Goal: Entertainment & Leisure: Consume media (video, audio)

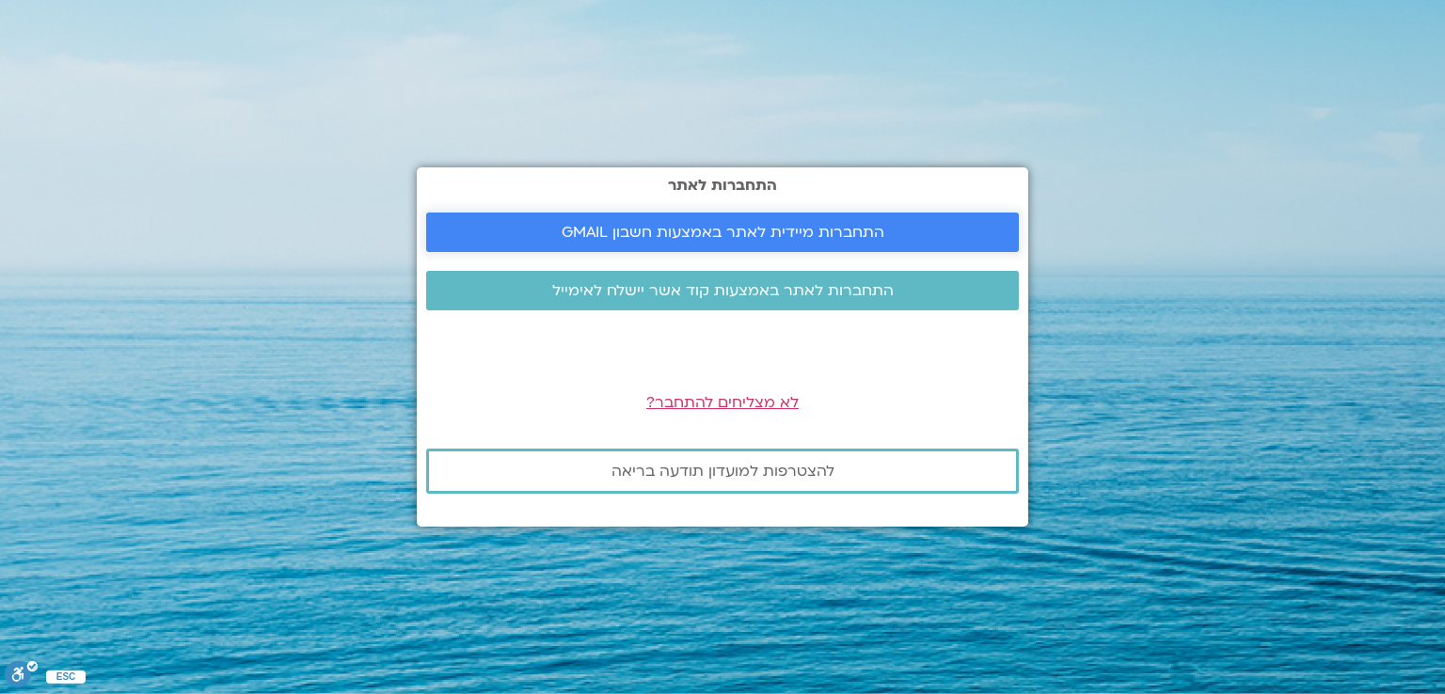
click at [666, 228] on span "התחברות מיידית לאתר באמצעות חשבון GMAIL" at bounding box center [722, 232] width 323 height 17
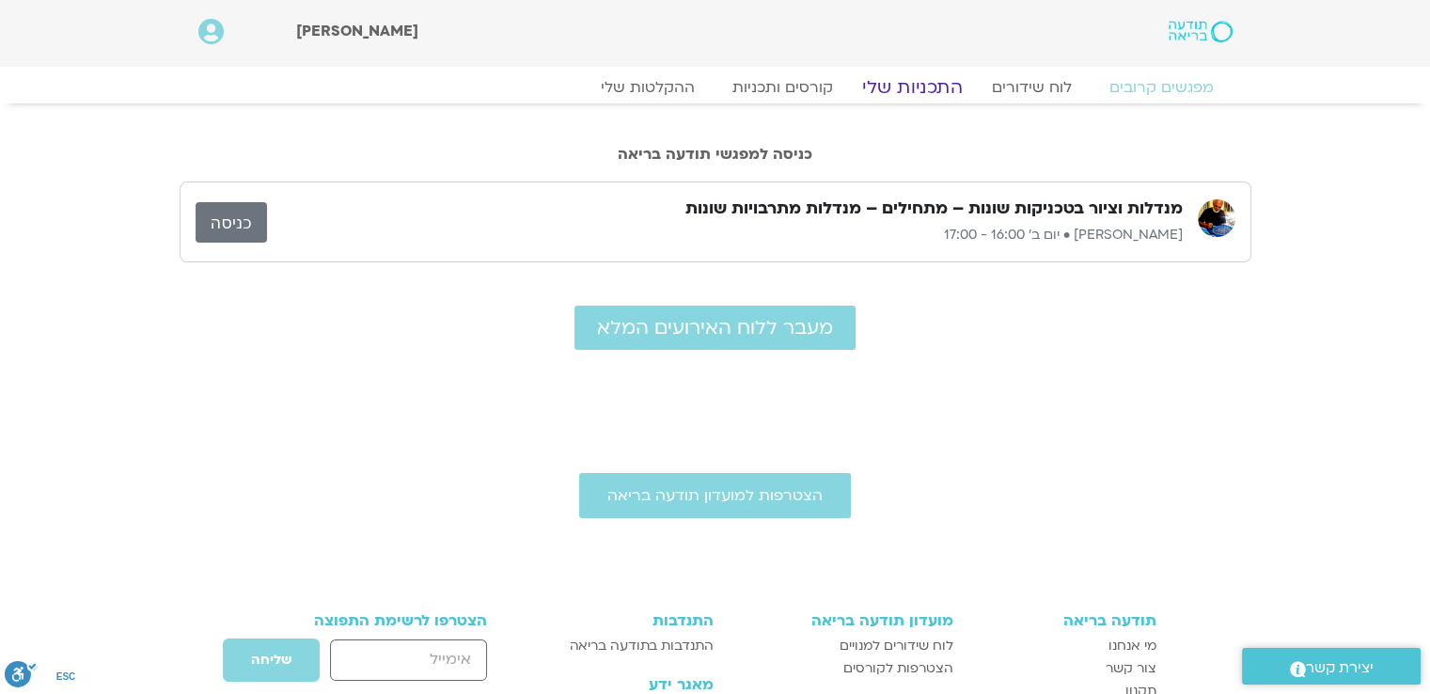
click at [887, 86] on link "התכניות שלי" at bounding box center [913, 87] width 146 height 23
click at [652, 80] on link "ההקלטות שלי" at bounding box center [648, 87] width 158 height 23
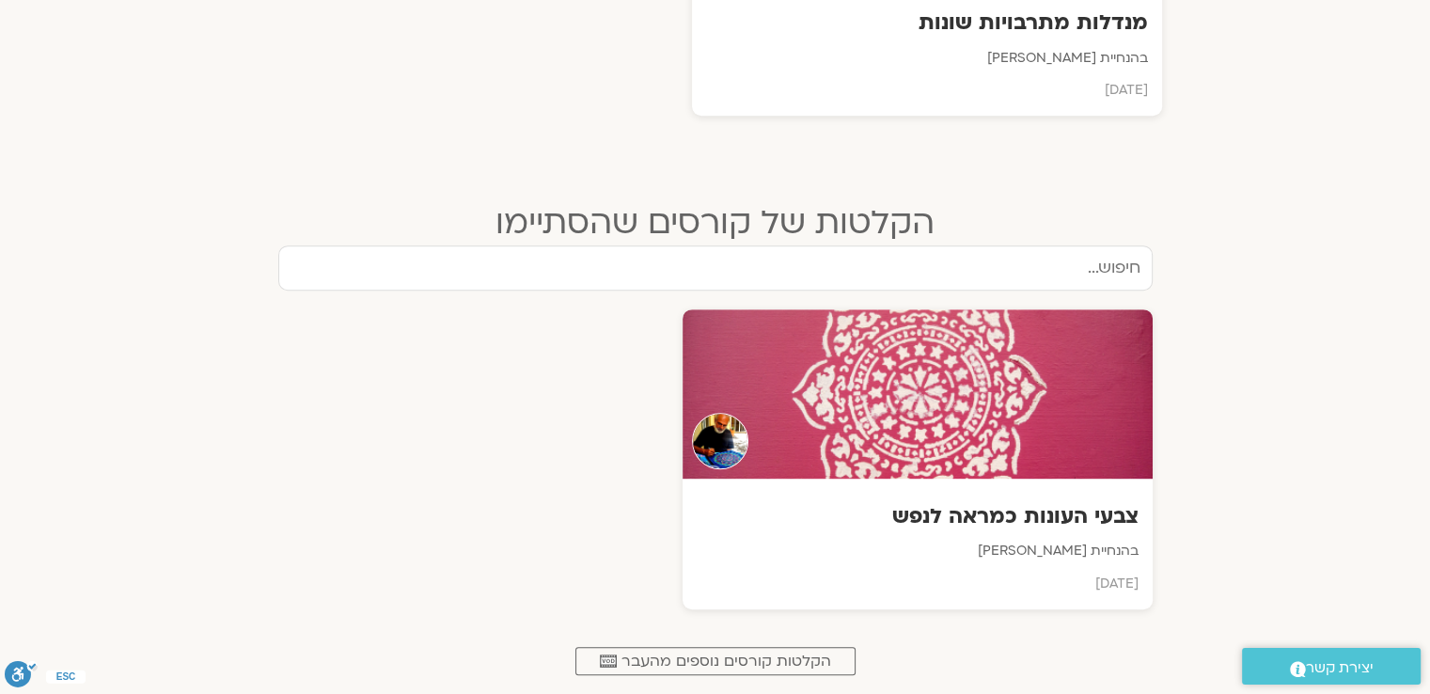
scroll to position [929, 0]
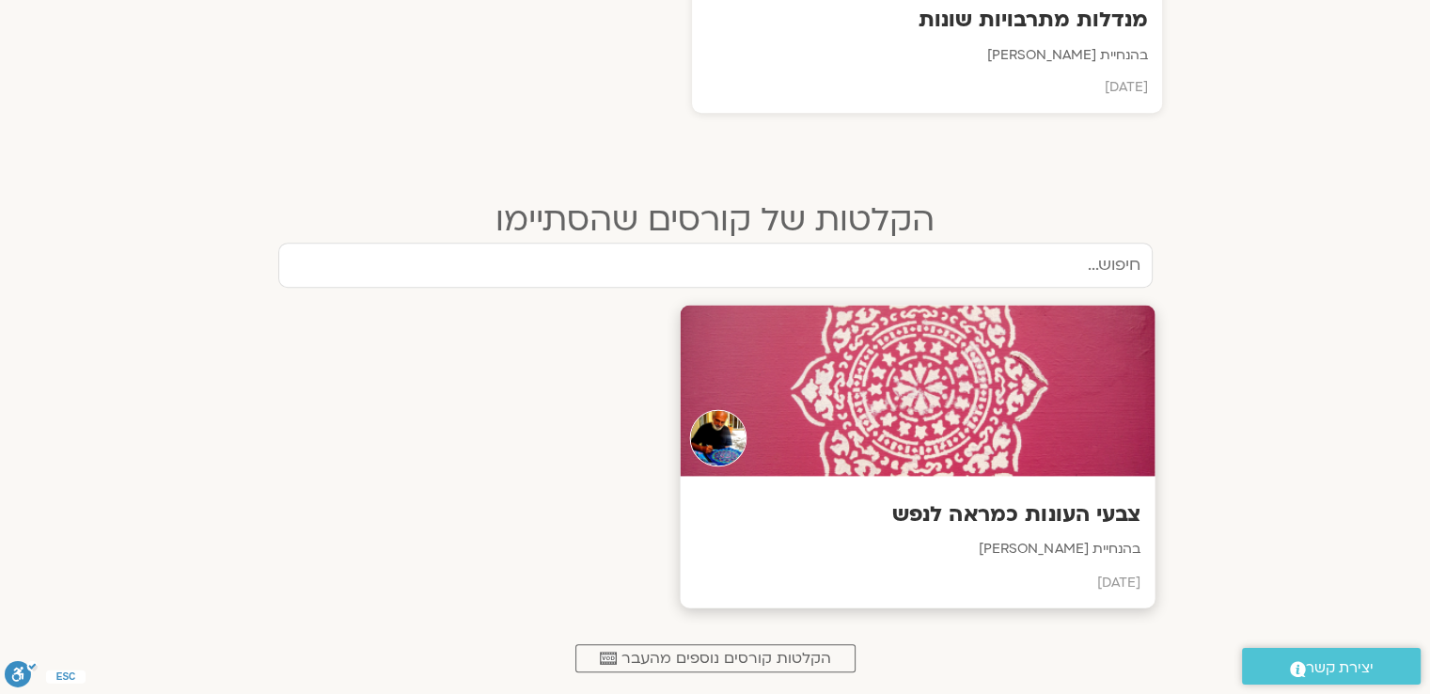
click at [1021, 493] on div "צבעי העונות כמראה לנפש בהנחיית איתן קדמי יולי 2025" at bounding box center [917, 542] width 475 height 132
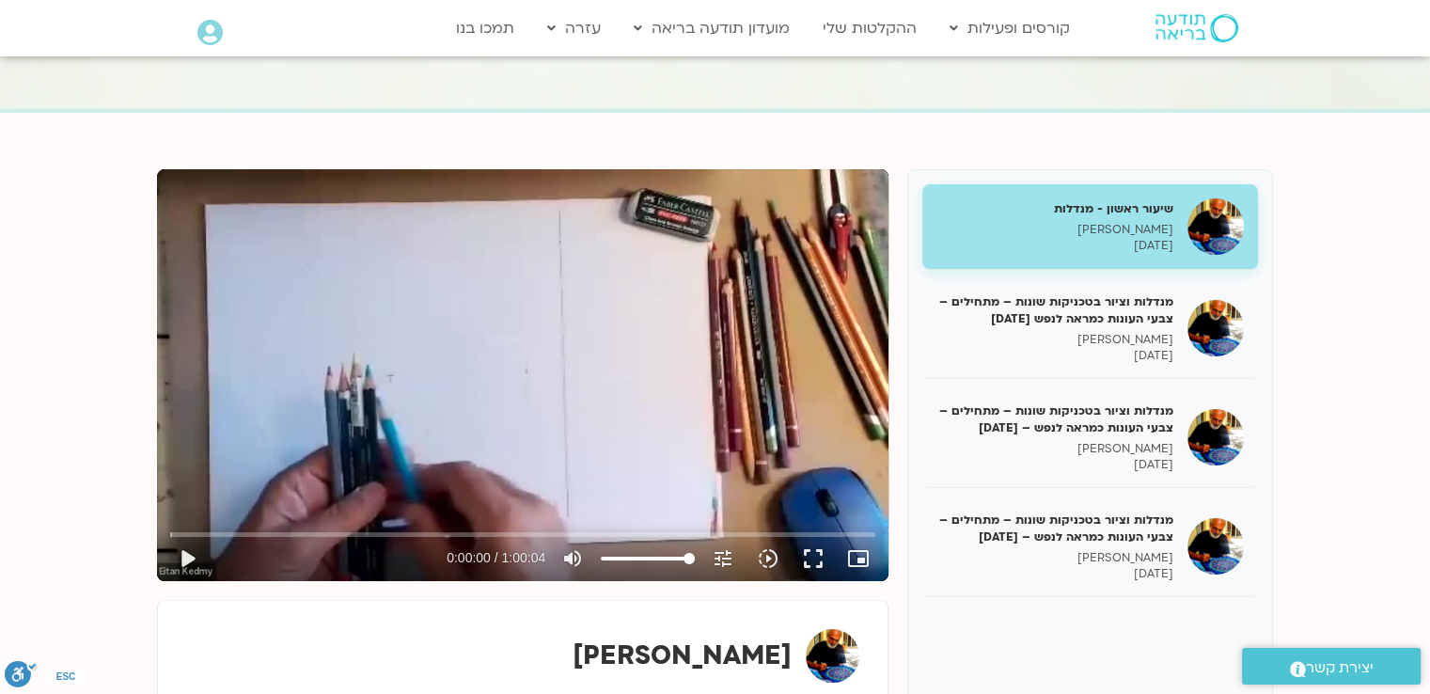
scroll to position [129, 0]
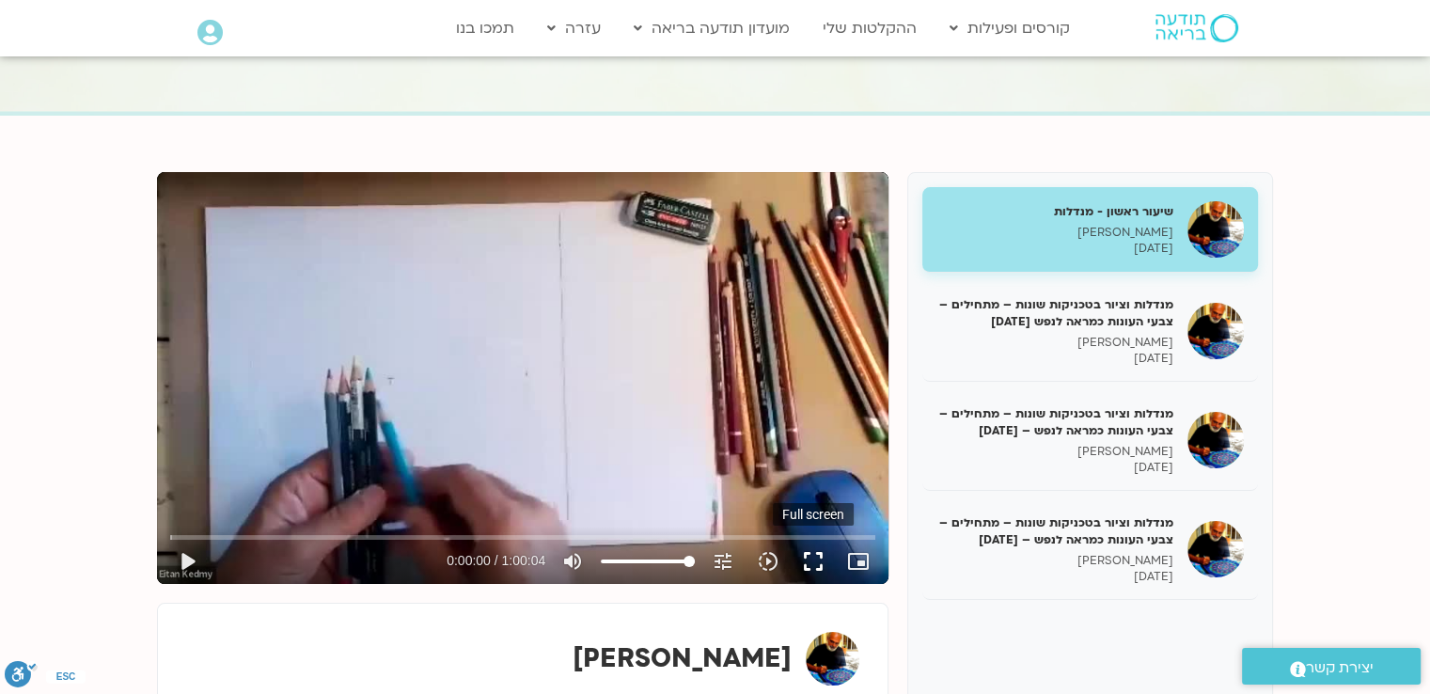
click at [810, 560] on button "fullscreen" at bounding box center [813, 561] width 45 height 45
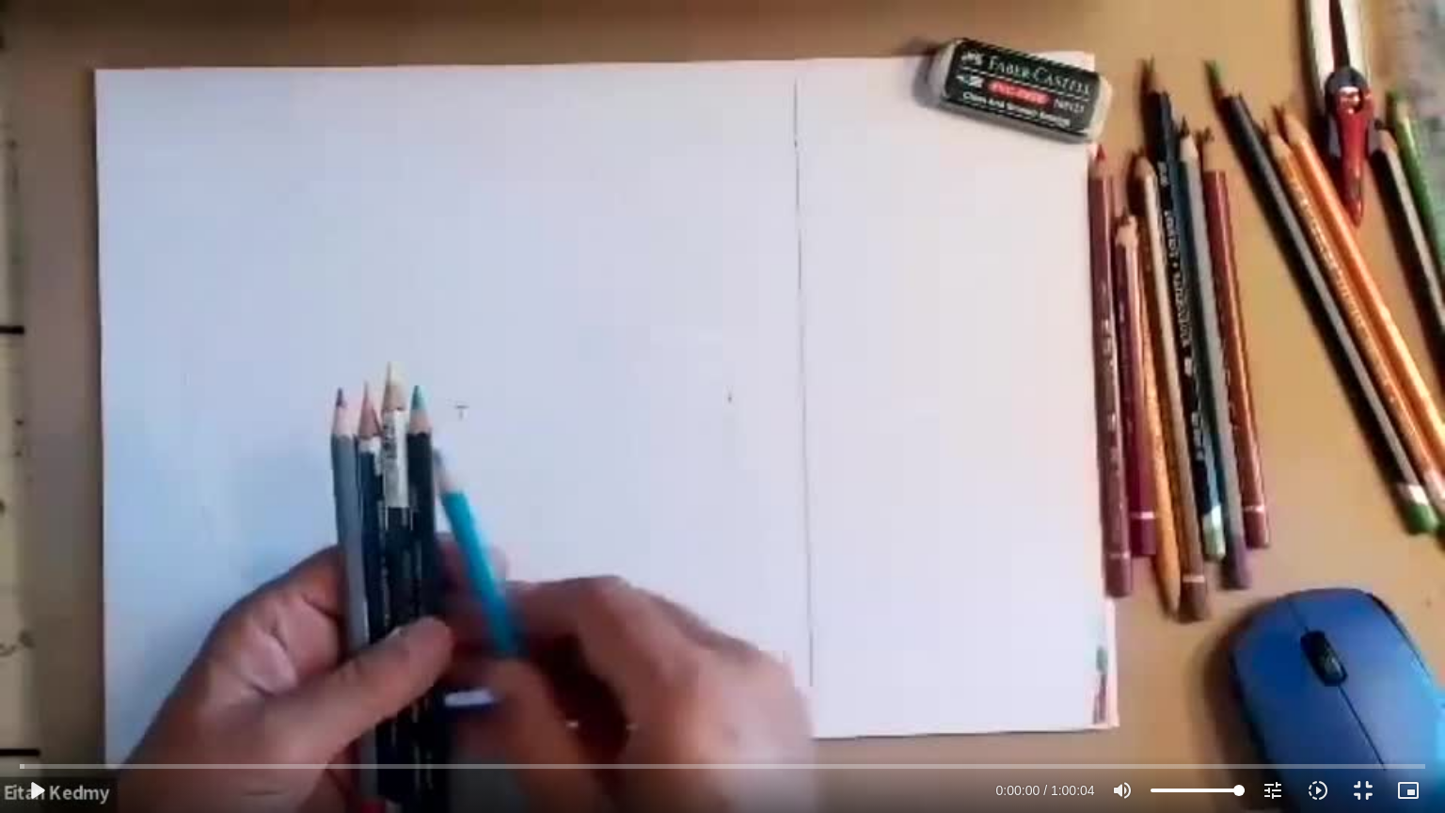
click at [150, 295] on div "Skip Ad 55:30 play_arrow 0:00:00 / 1:00:04 volume_up Mute tune Resolution Auto …" at bounding box center [722, 406] width 1445 height 813
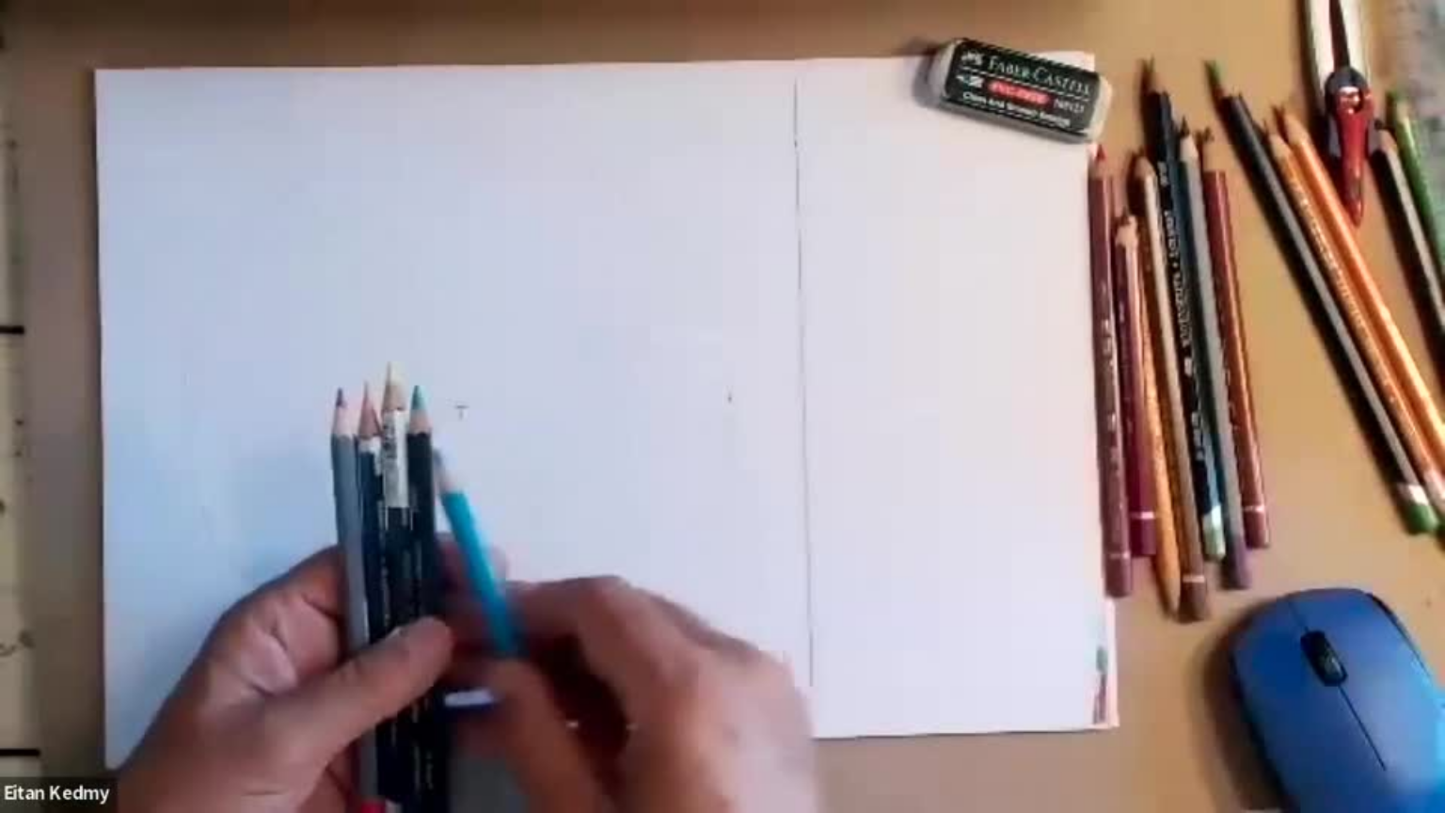
drag, startPoint x: 2, startPoint y: 0, endPoint x: 361, endPoint y: 395, distance: 533.9
click at [361, 395] on div "Skip Ad 55:30 pause 0:00:04 / 1:00:04 volume_up Mute tune Resolution Auto 480p …" at bounding box center [722, 406] width 1445 height 813
type input "11.234487"
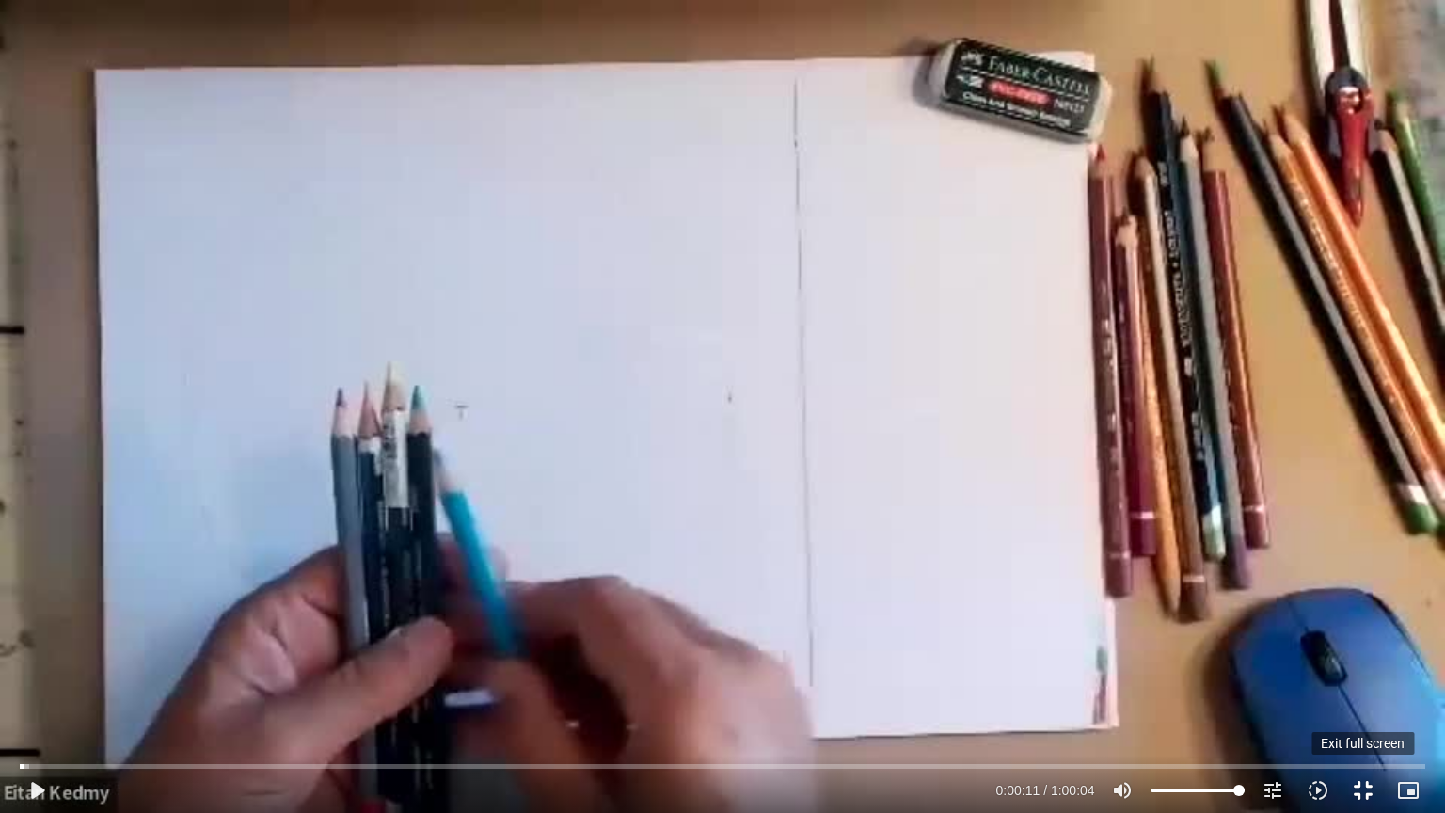
click at [1350, 693] on button "fullscreen_exit" at bounding box center [1362, 789] width 45 height 45
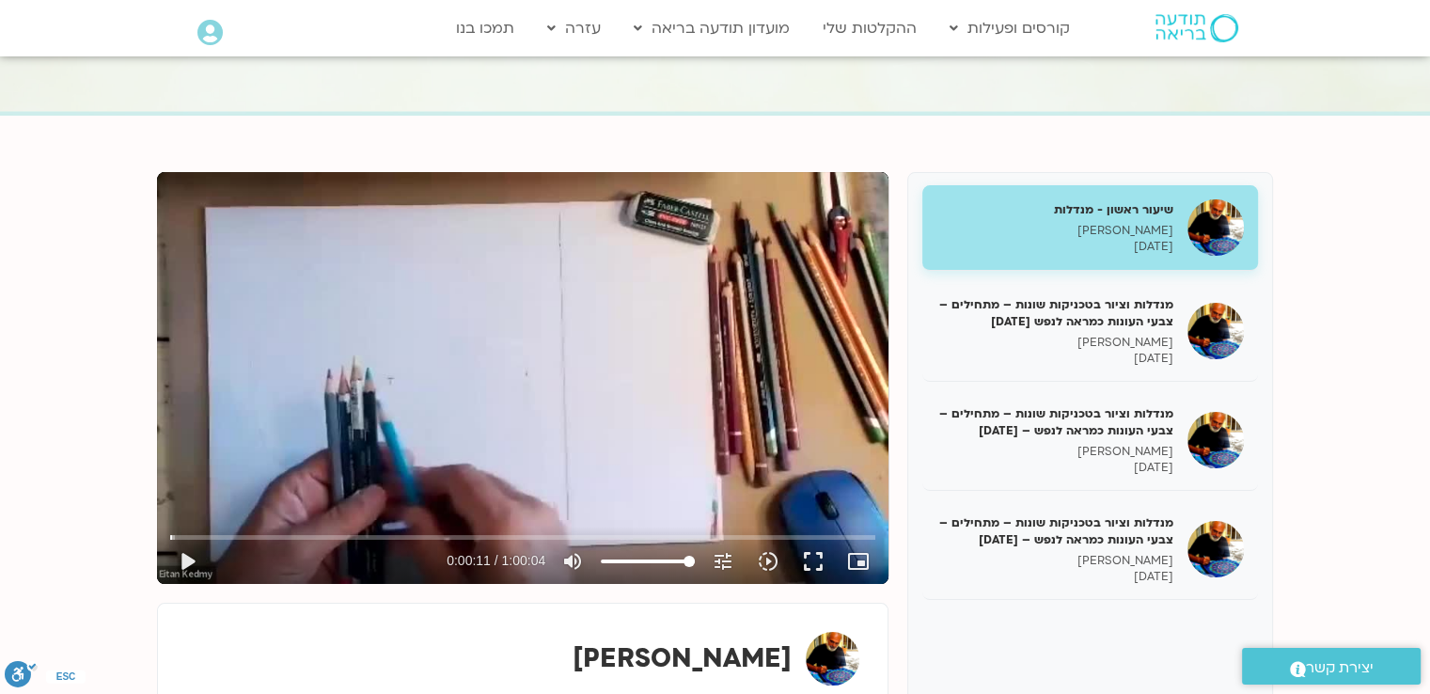
drag, startPoint x: 1019, startPoint y: 230, endPoint x: 1219, endPoint y: 214, distance: 200.0
click at [1219, 214] on img at bounding box center [1216, 227] width 56 height 56
drag, startPoint x: 201, startPoint y: 199, endPoint x: 538, endPoint y: 482, distance: 439.3
click at [538, 482] on div "Skip Ad 0:06 play_arrow 0:00:00 / 1:00:04 volume_up Mute tune Resolution Auto 4…" at bounding box center [523, 378] width 732 height 412
click at [606, 318] on div "Skip Ad 0:06 pause 0:00:01 / 1:00:04 volume_up Mute tune Resolution Auto 480p s…" at bounding box center [523, 378] width 732 height 412
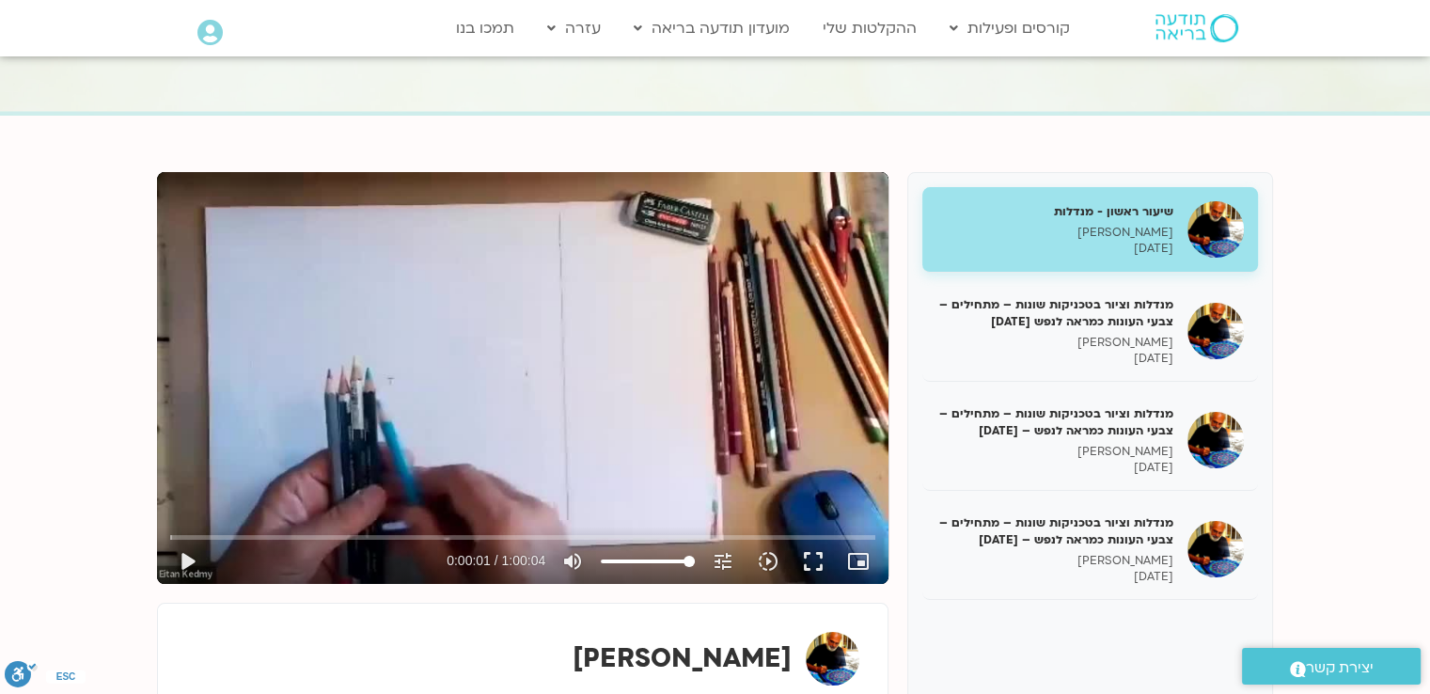
click at [697, 347] on div "Skip Ad 0:06 play_arrow 0:00:01 / 1:00:04 volume_up Mute tune Resolution Auto 4…" at bounding box center [523, 378] width 732 height 412
click at [664, 335] on div "Skip Ad 0:06 pause 0:00:03 / 1:00:04 volume_up Mute tune Resolution Auto 480p s…" at bounding box center [523, 378] width 732 height 412
type input "4.176377"
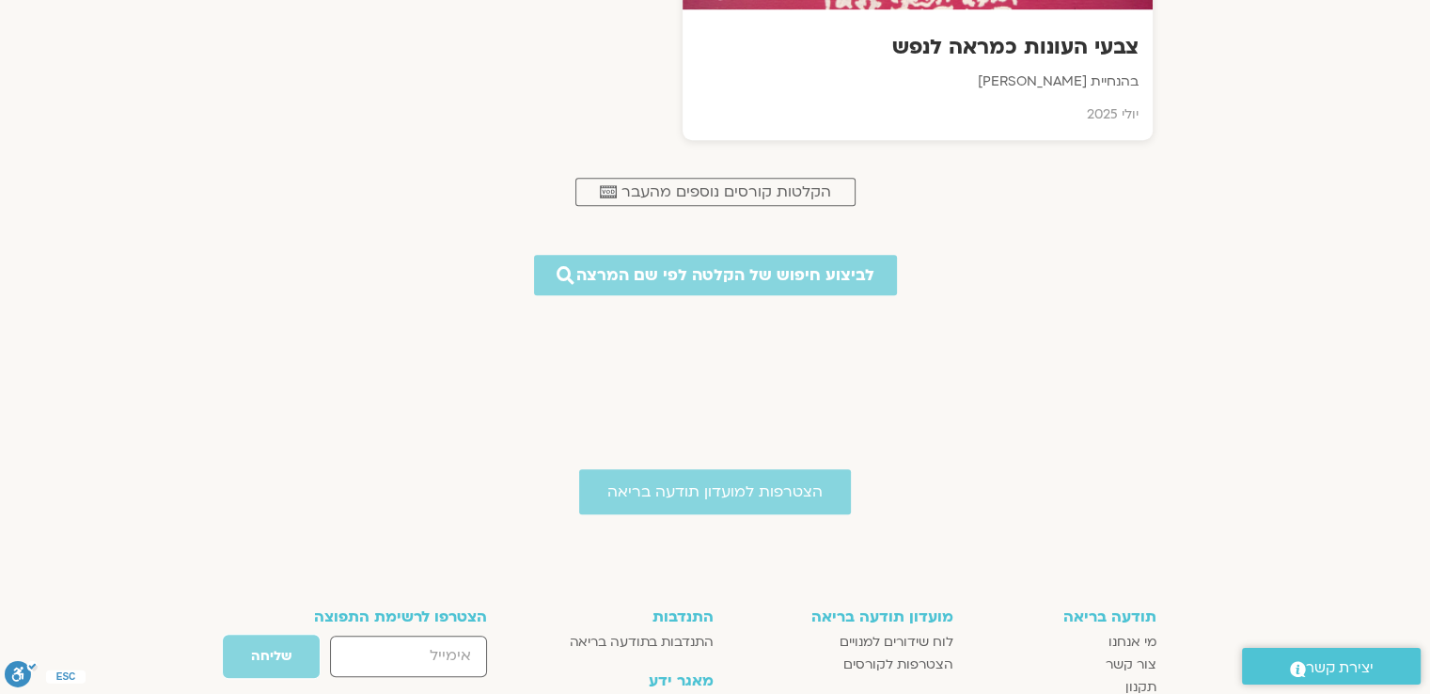
scroll to position [1393, 0]
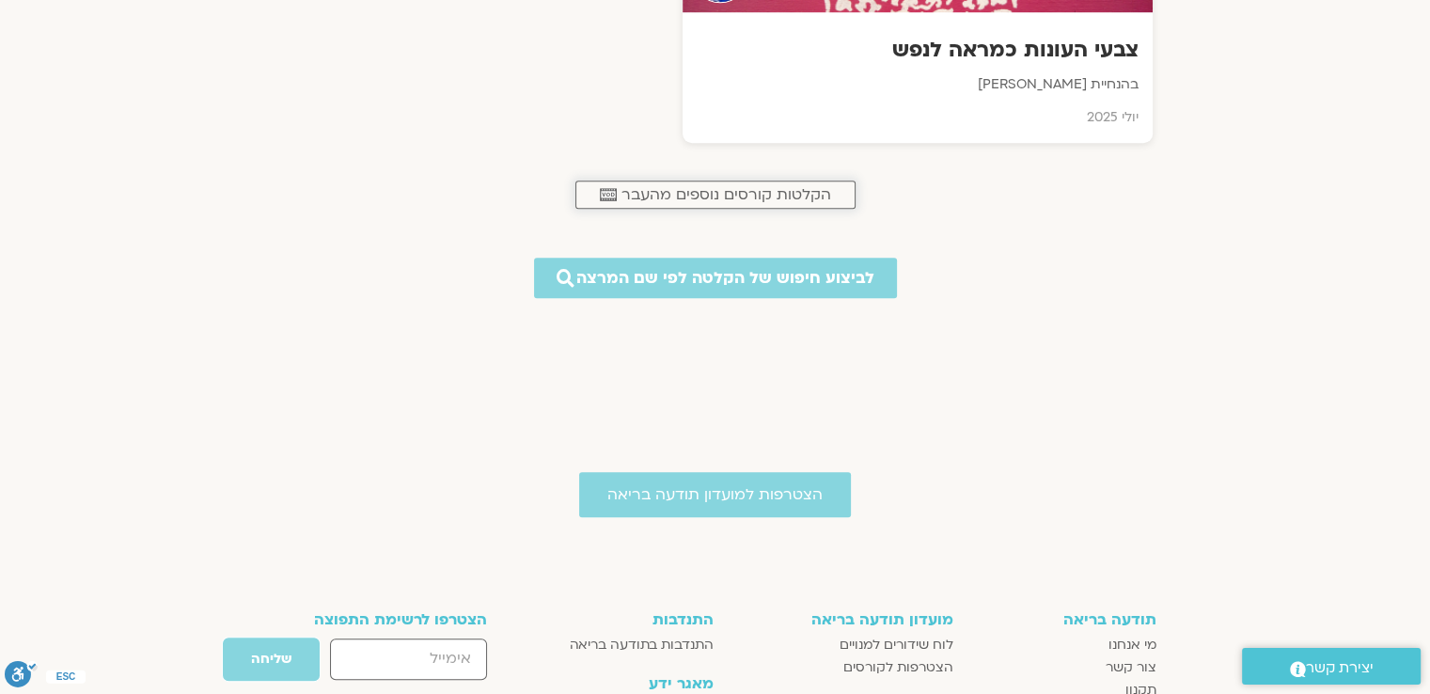
click at [775, 193] on span "הקלטות קורסים נוספים מהעבר" at bounding box center [727, 194] width 210 height 17
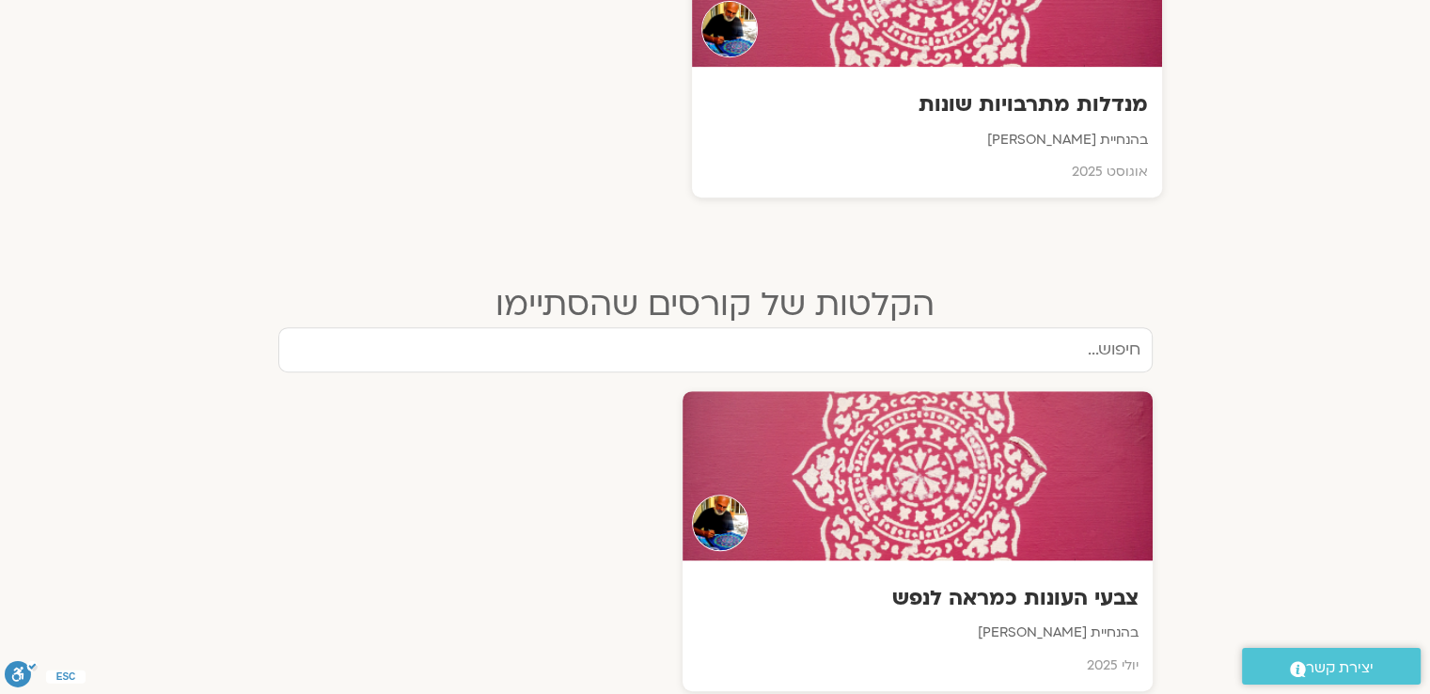
scroll to position [876, 0]
